Goal: Navigation & Orientation: Find specific page/section

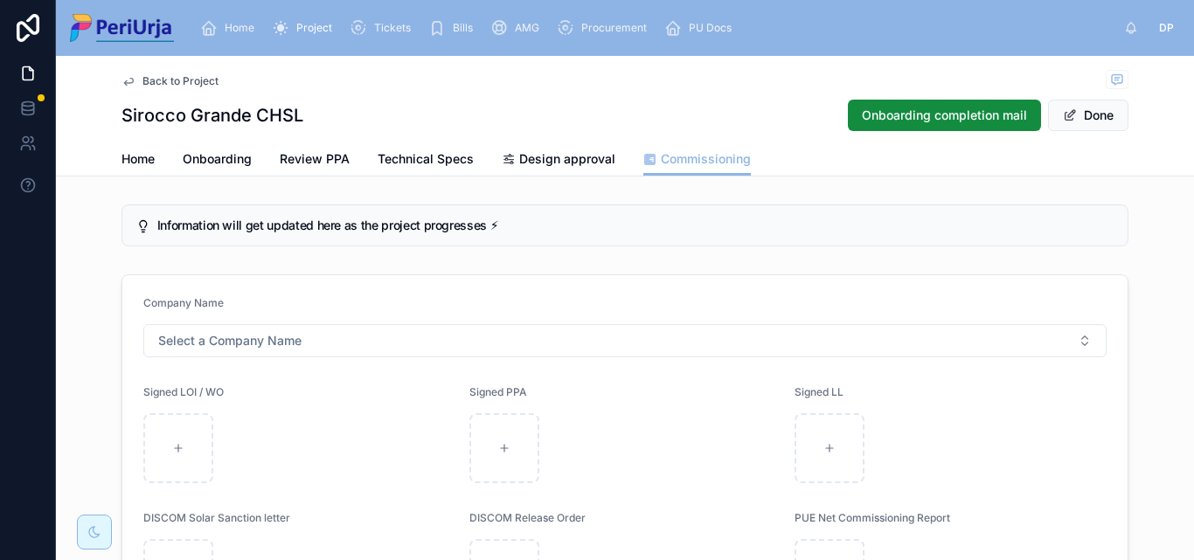
click at [332, 25] on div "Project" at bounding box center [305, 28] width 67 height 28
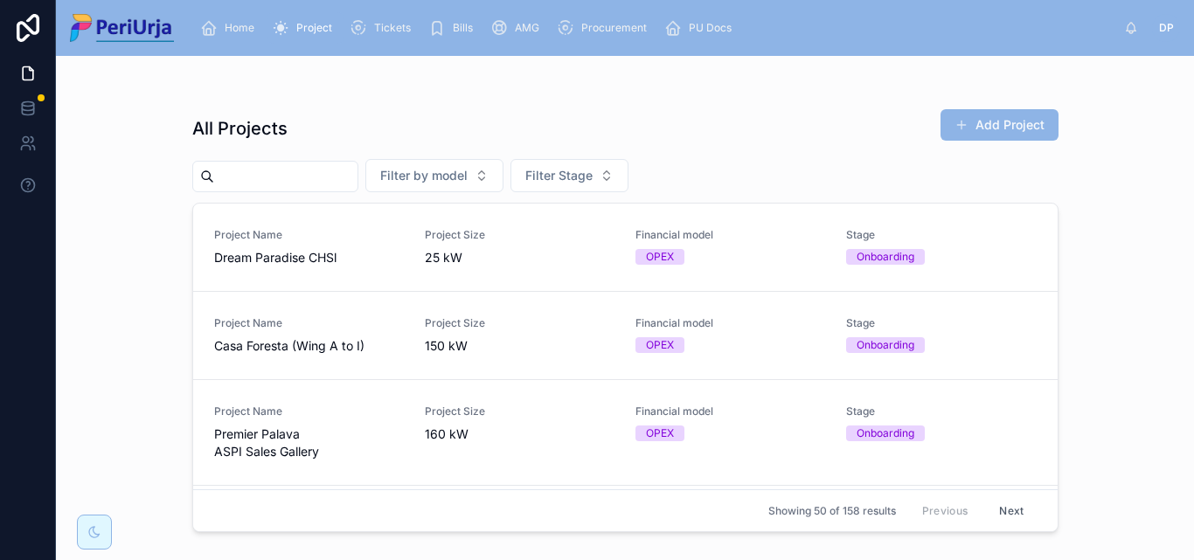
click at [371, 447] on span "Premier Palava ASPI Sales Gallery" at bounding box center [309, 443] width 190 height 35
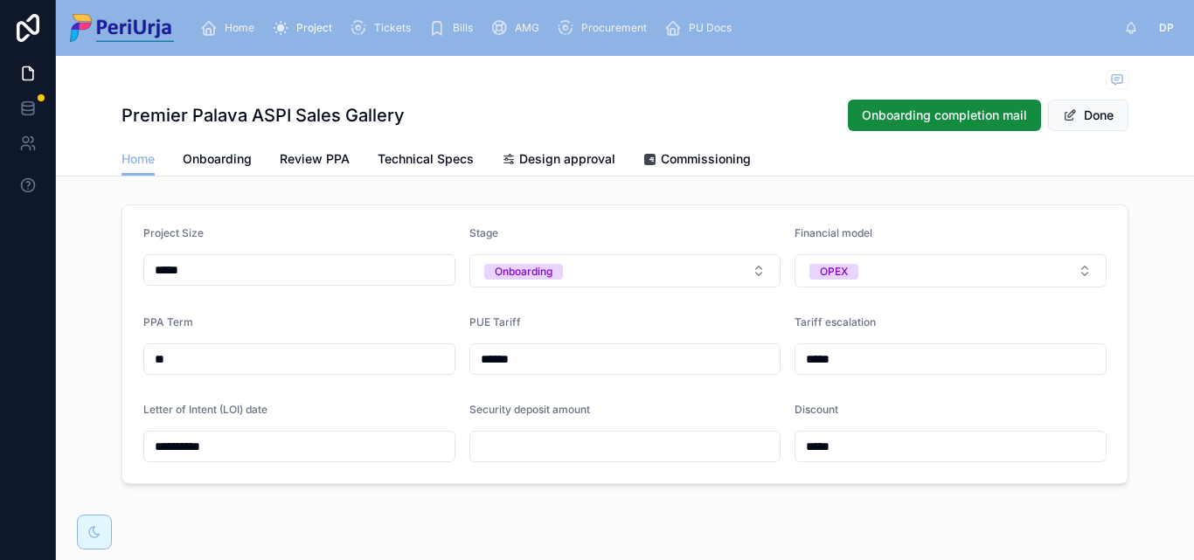
click at [698, 159] on span "Commissioning" at bounding box center [706, 158] width 90 height 17
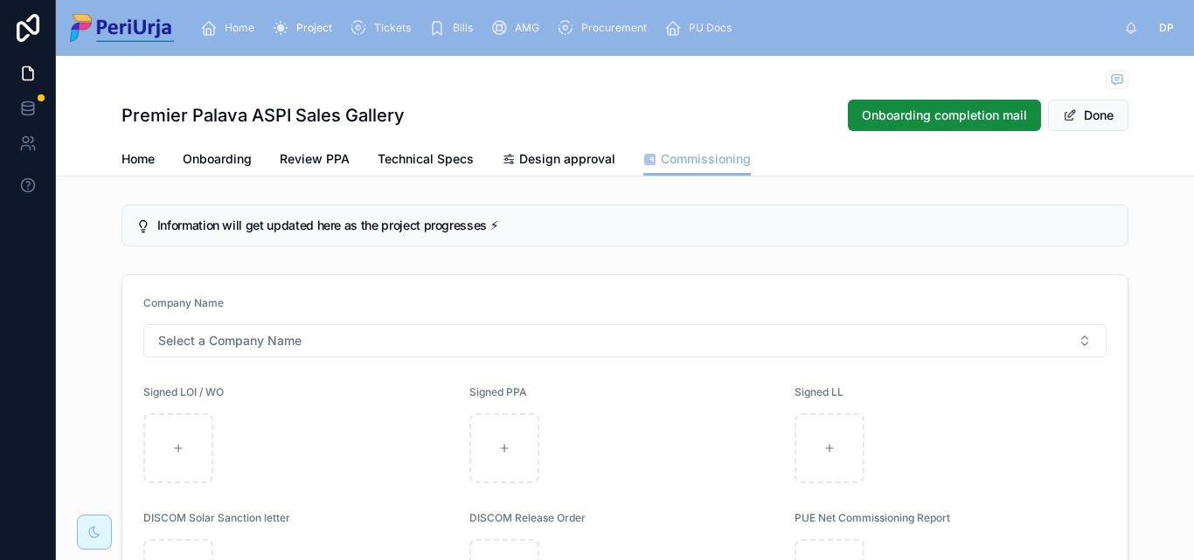
click at [315, 29] on span "Project" at bounding box center [314, 28] width 36 height 14
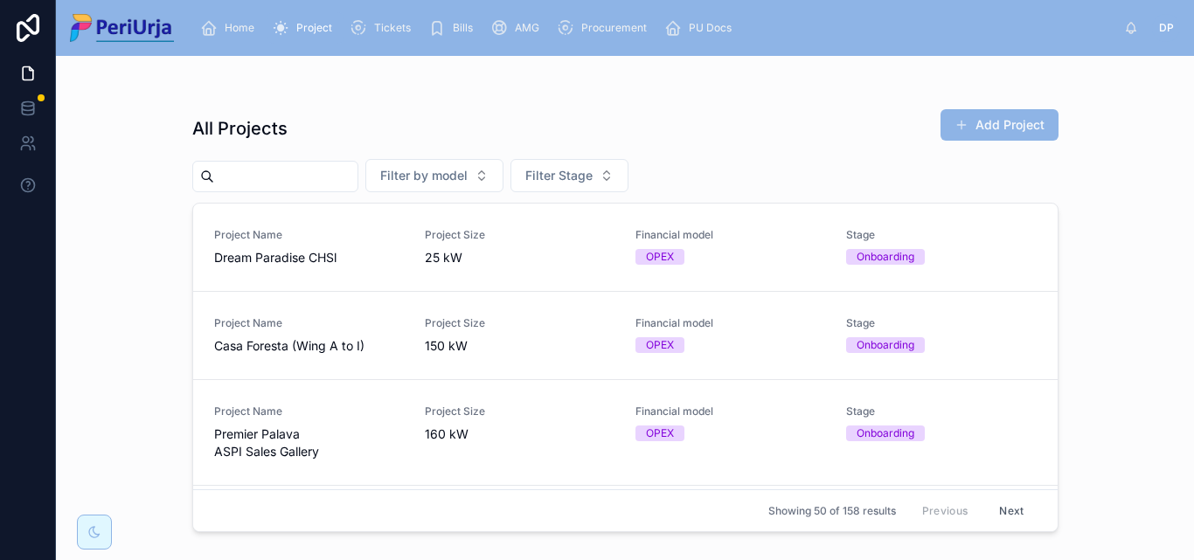
click at [321, 440] on span "Premier Palava ASPI Sales Gallery" at bounding box center [309, 443] width 190 height 35
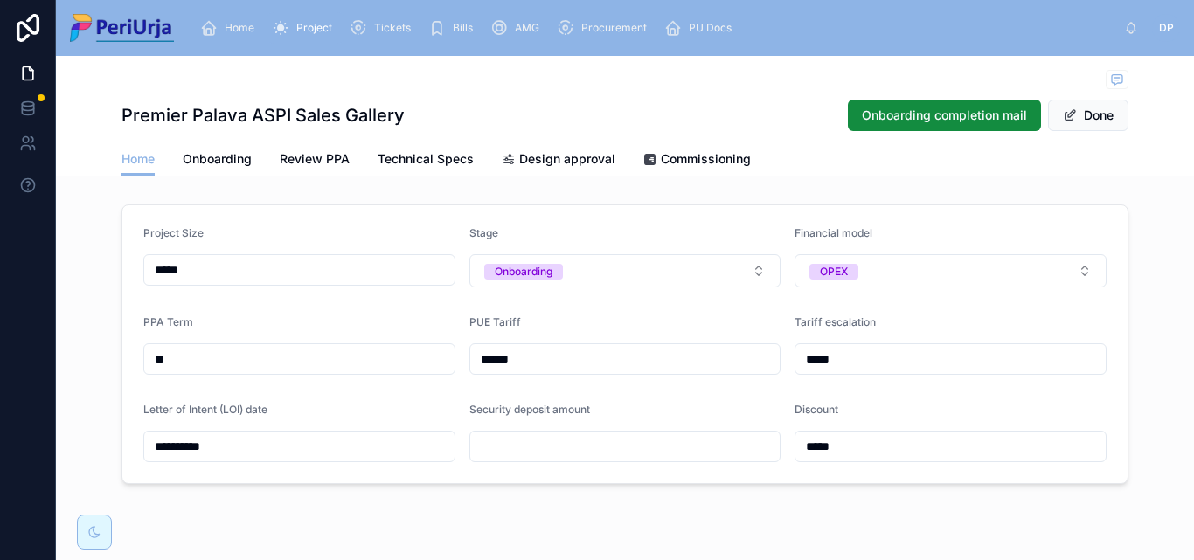
click at [691, 153] on span "Commissioning" at bounding box center [706, 158] width 90 height 17
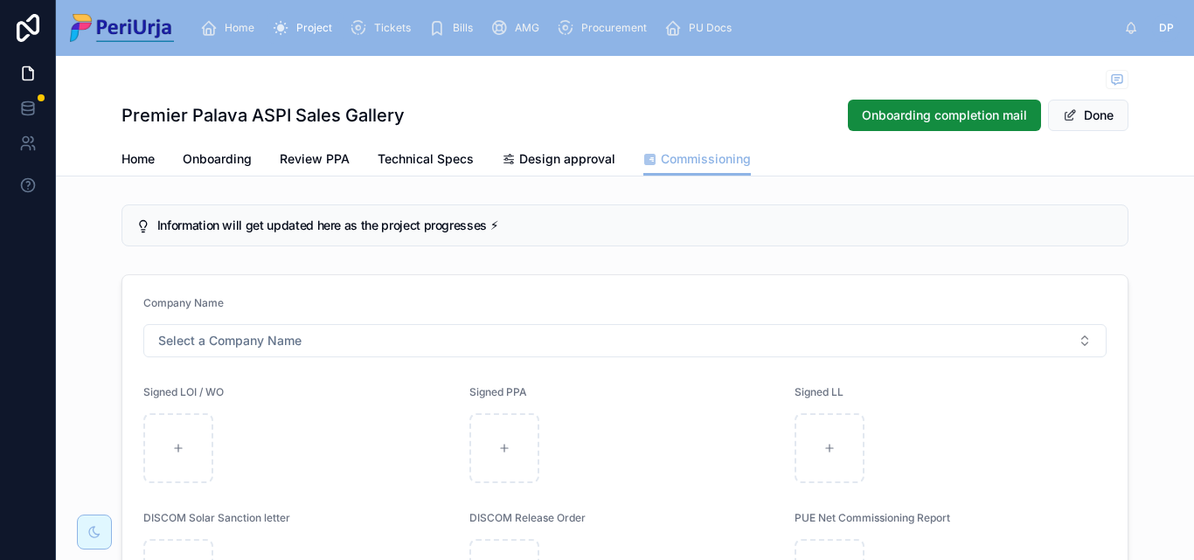
click at [312, 20] on div "Project" at bounding box center [305, 28] width 67 height 28
